Goal: Use online tool/utility: Utilize a website feature to perform a specific function

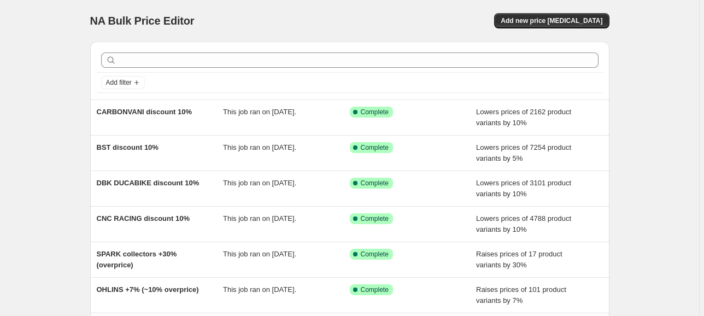
scroll to position [73, 0]
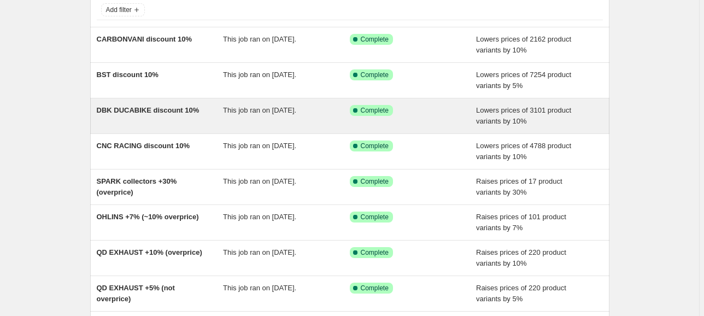
click at [118, 113] on span "DBK DUCABIKE discount 10%" at bounding box center [148, 110] width 103 height 8
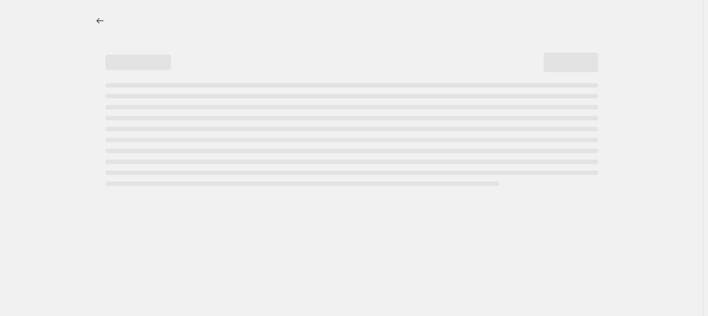
select select "percentage"
select select "collection"
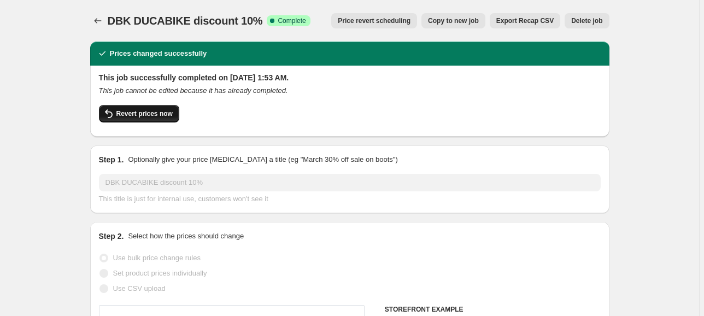
click at [114, 112] on icon "button" at bounding box center [108, 113] width 13 height 13
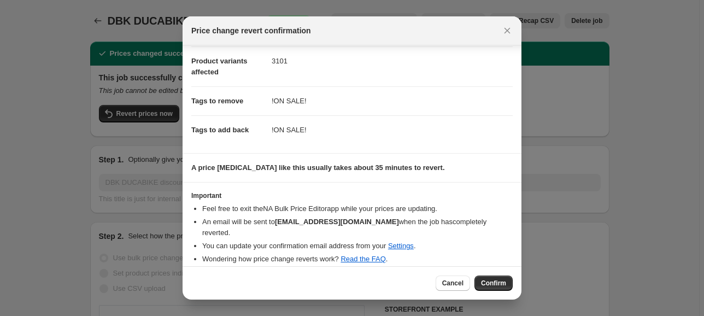
scroll to position [44, 0]
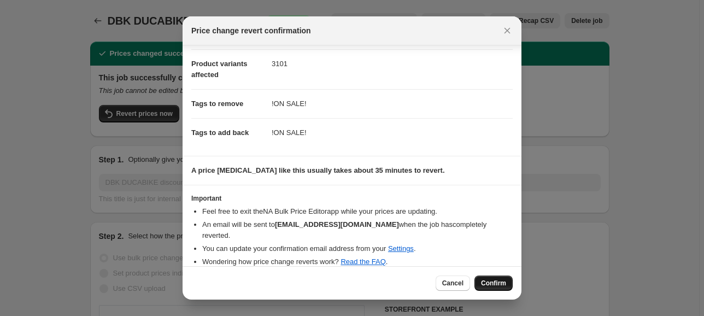
click at [491, 283] on span "Confirm" at bounding box center [493, 283] width 25 height 9
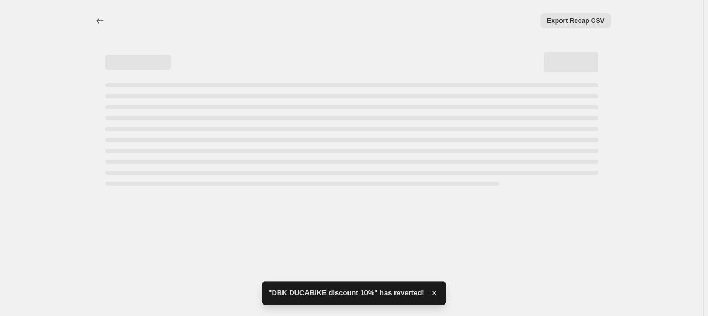
select select "percentage"
select select "collection"
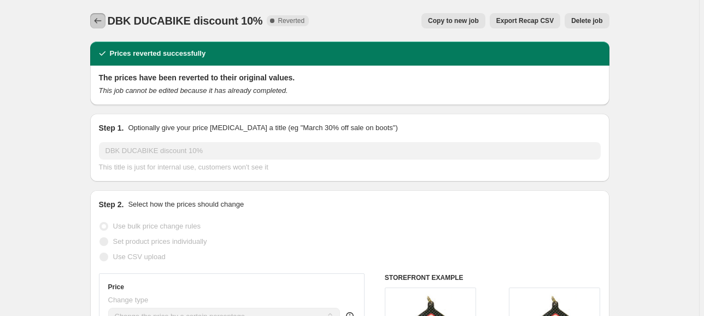
click at [103, 20] on icon "Price change jobs" at bounding box center [97, 20] width 11 height 11
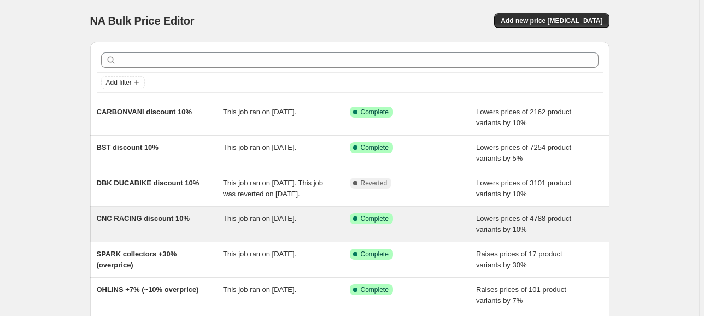
click at [164, 235] on div "CNC RACING discount 10%" at bounding box center [160, 224] width 127 height 22
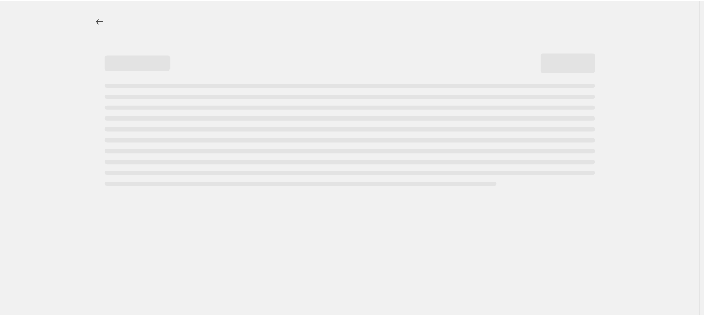
select select "percentage"
select select "collection"
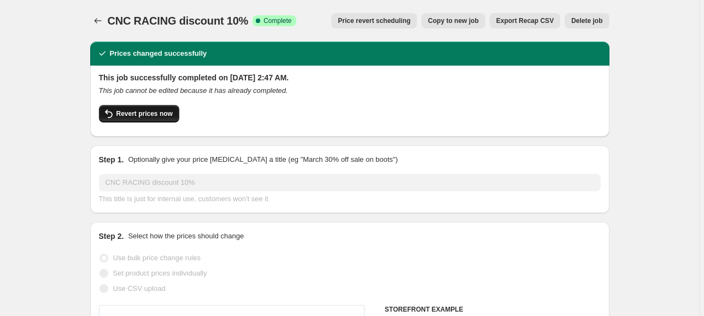
click at [133, 121] on button "Revert prices now" at bounding box center [139, 113] width 80 height 17
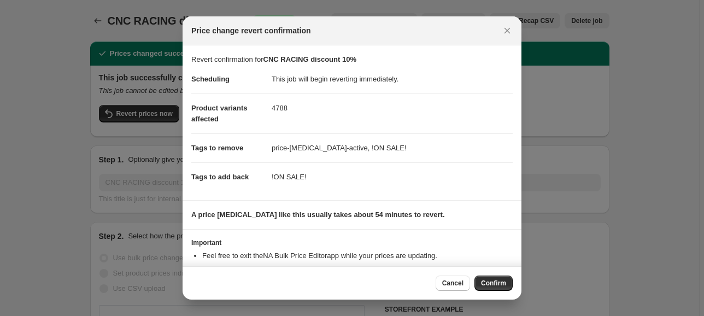
scroll to position [44, 0]
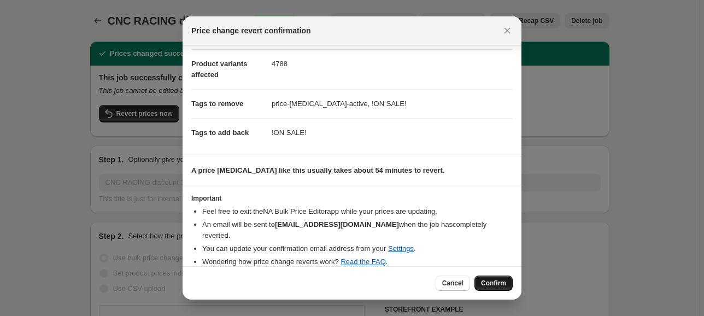
click at [498, 282] on span "Confirm" at bounding box center [493, 283] width 25 height 9
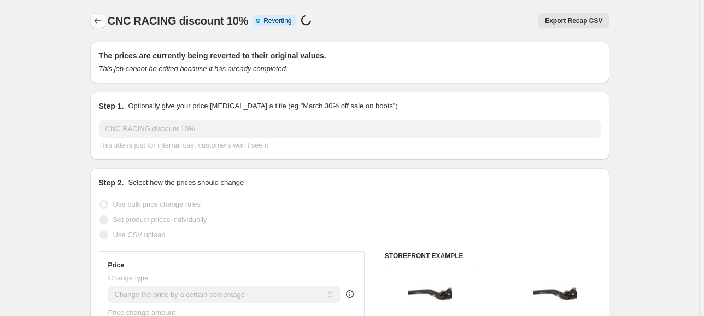
click at [96, 20] on icon "Price change jobs" at bounding box center [97, 20] width 11 height 11
